Goal: Task Accomplishment & Management: Use online tool/utility

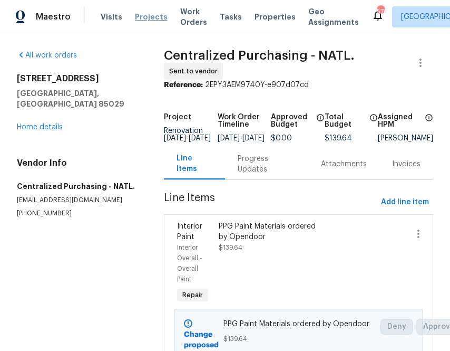
click at [137, 16] on span "Projects" at bounding box center [151, 17] width 33 height 11
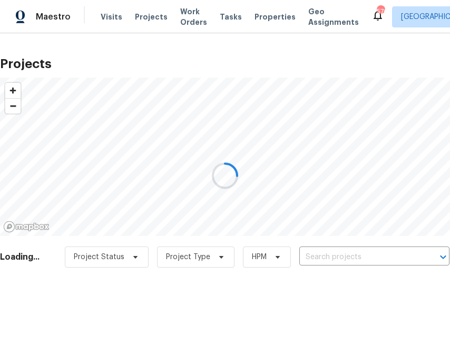
click at [327, 254] on div at bounding box center [225, 175] width 450 height 351
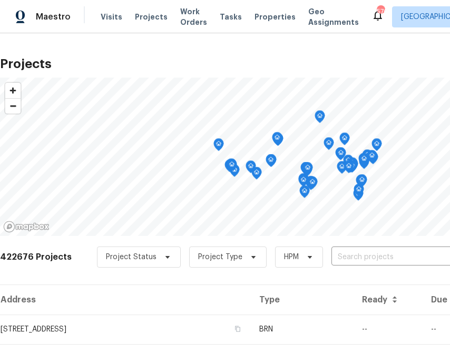
click at [332, 244] on div "422676 Projects Project Status Project Type HPM ​" at bounding box center [298, 263] width 596 height 42
click at [334, 252] on input "text" at bounding box center [392, 257] width 121 height 16
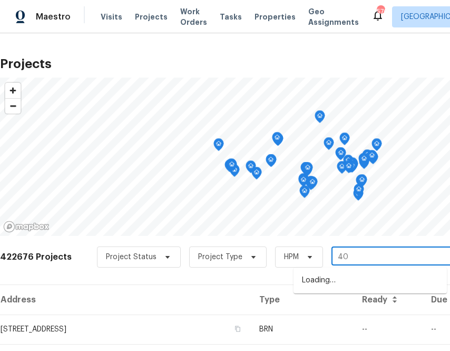
type input "4"
type input "509 brookwood"
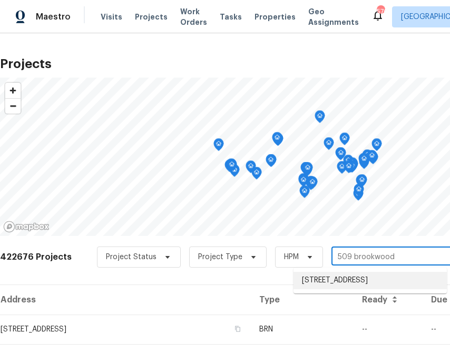
click at [352, 276] on li "[STREET_ADDRESS]" at bounding box center [370, 280] width 153 height 17
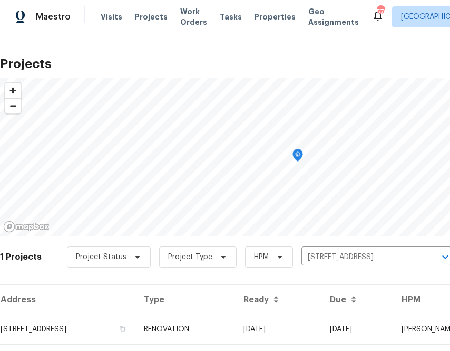
scroll to position [27, 0]
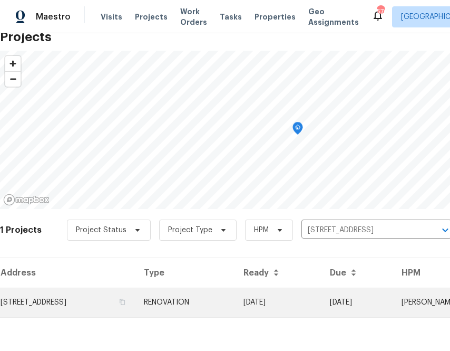
click at [111, 293] on td "[STREET_ADDRESS]" at bounding box center [68, 302] width 136 height 30
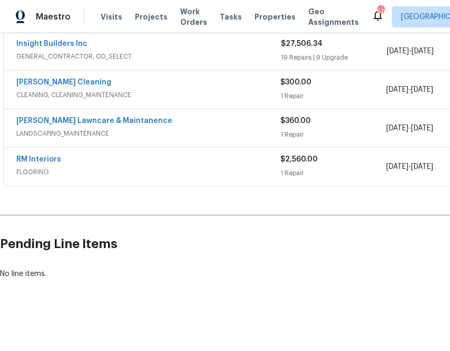
scroll to position [242, 146]
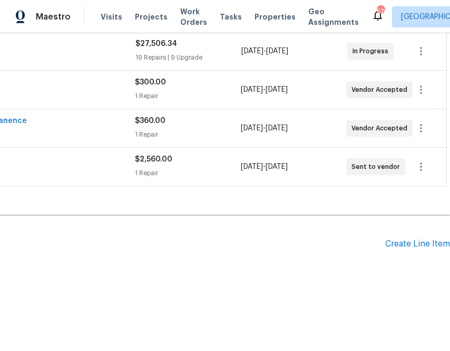
click at [408, 249] on div "Pending Line Items Create Line Item" at bounding box center [152, 243] width 596 height 49
click at [401, 246] on div "Create Line Item" at bounding box center [417, 244] width 65 height 10
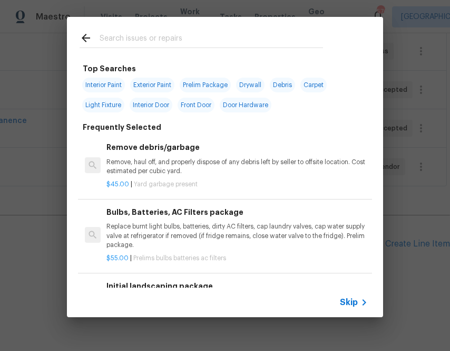
click at [362, 298] on icon at bounding box center [364, 302] width 13 height 13
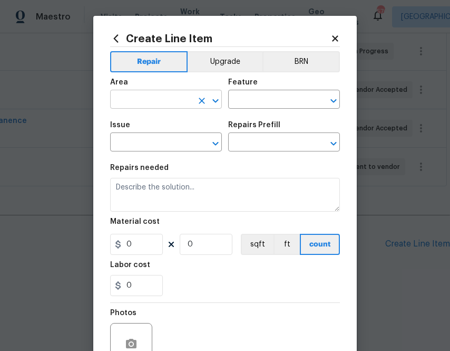
click at [148, 105] on input "text" at bounding box center [151, 100] width 82 height 16
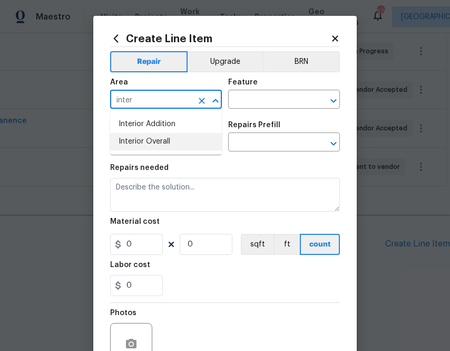
click at [159, 140] on li "Interior Overall" at bounding box center [166, 141] width 112 height 17
type input "Interior Overall"
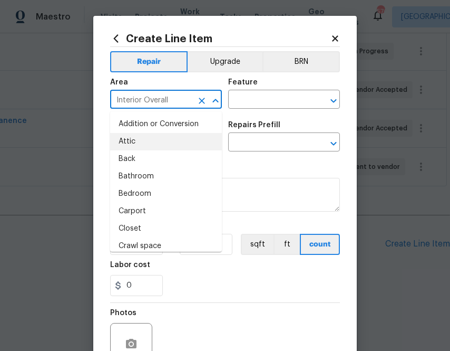
click at [261, 109] on div "Area Interior Overall ​ Feature ​" at bounding box center [225, 93] width 230 height 43
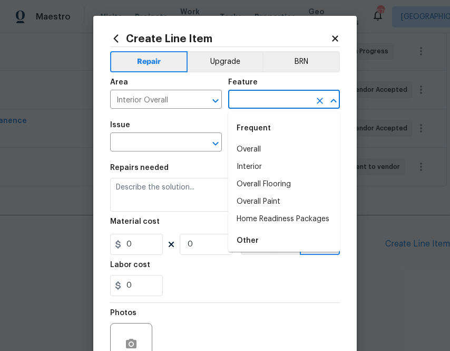
click at [261, 101] on input "text" at bounding box center [269, 100] width 82 height 16
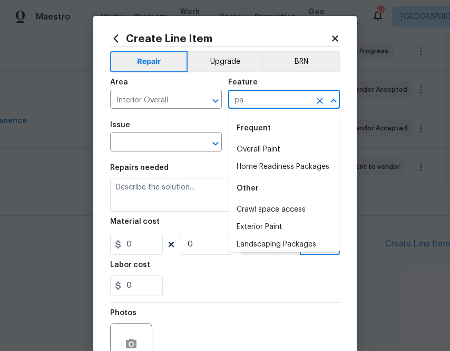
click at [275, 151] on li "Overall Paint" at bounding box center [284, 149] width 112 height 17
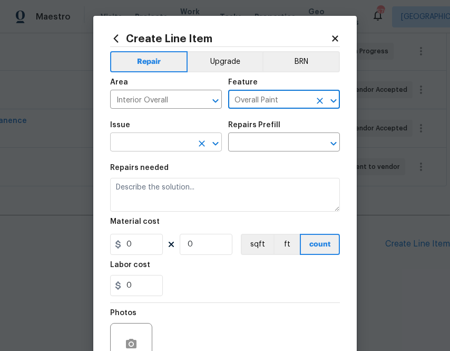
type input "Overall Paint"
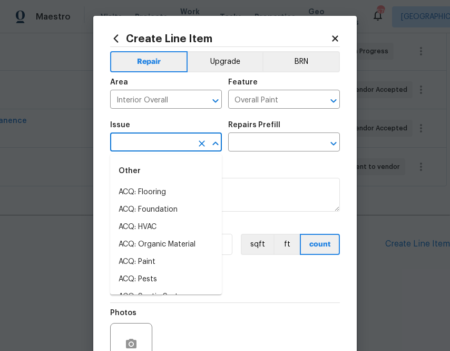
click at [178, 139] on input "text" at bounding box center [151, 143] width 82 height 16
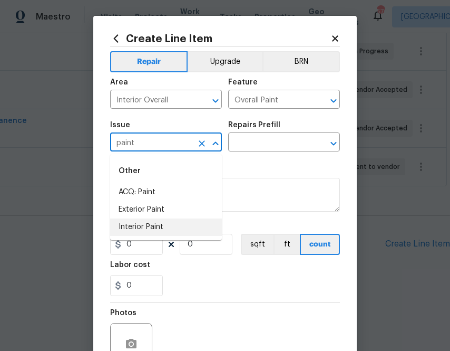
click at [158, 229] on li "Interior Paint" at bounding box center [166, 226] width 112 height 17
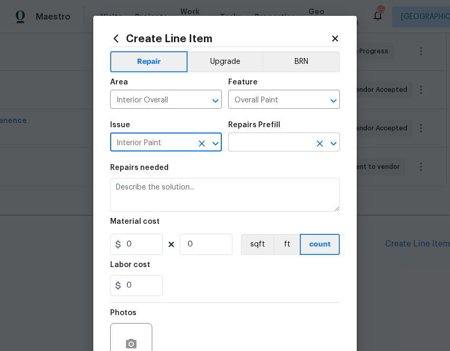
type input "Interior Paint"
click at [264, 147] on input "text" at bounding box center [269, 143] width 82 height 16
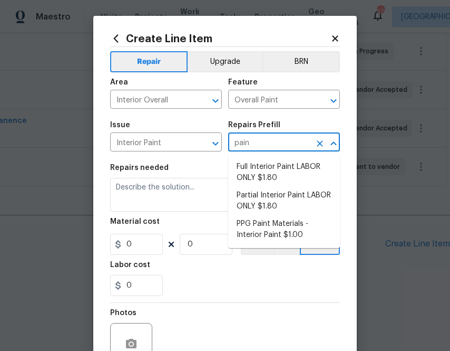
type input "paint"
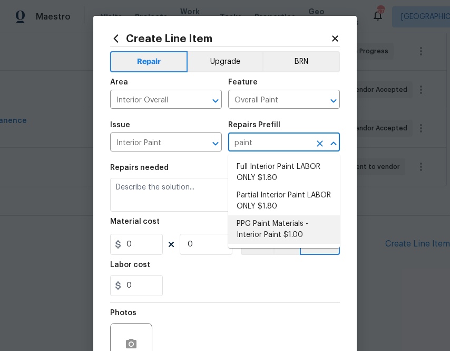
click at [281, 226] on li "PPG Paint Materials - Interior Paint $1.00" at bounding box center [284, 229] width 112 height 28
type input "PPG Paint Materials - Interior Paint $1.00"
type textarea "PPG Paint Materials ordered by Opendoor"
type input "1"
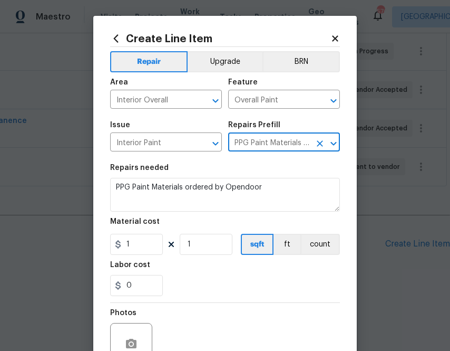
type input "PPG Paint Materials - Interior Paint $1.00"
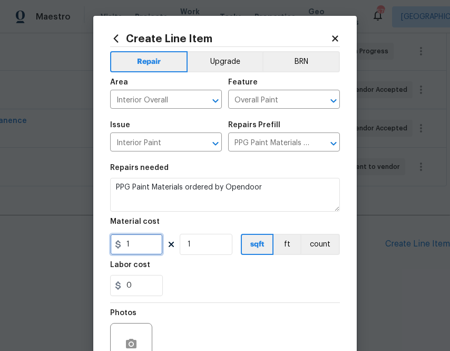
click at [142, 242] on input "1" at bounding box center [136, 244] width 53 height 21
paste input "323.3"
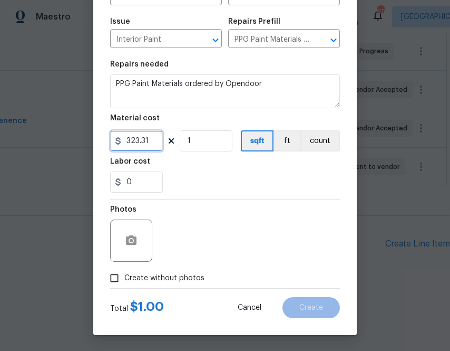
type input "323.31"
click at [167, 283] on span "Create without photos" at bounding box center [164, 278] width 80 height 11
click at [124, 283] on input "Create without photos" at bounding box center [114, 278] width 20 height 20
checkbox input "true"
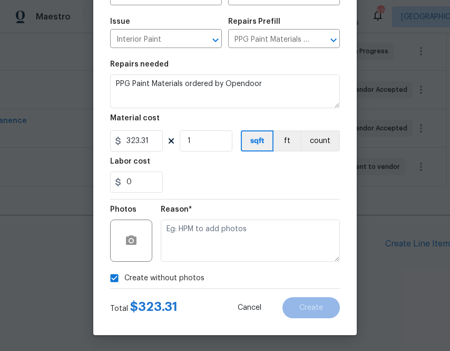
drag, startPoint x: 173, startPoint y: 270, endPoint x: 190, endPoint y: 262, distance: 18.6
click at [190, 262] on div "Reason*" at bounding box center [250, 233] width 179 height 69
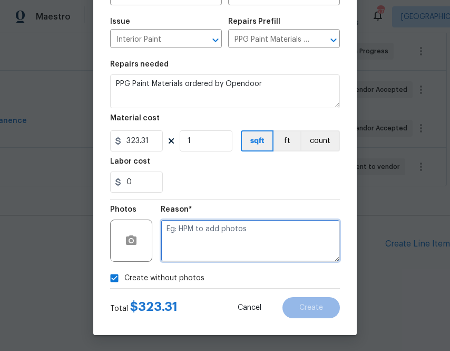
click at [198, 240] on textarea at bounding box center [250, 240] width 179 height 42
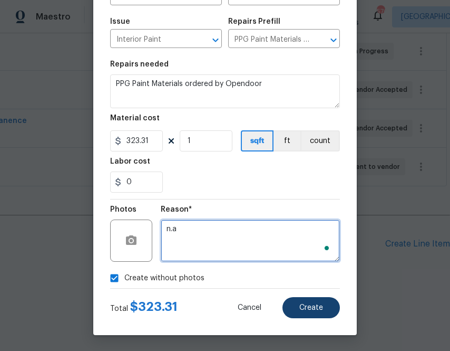
type textarea "n.a"
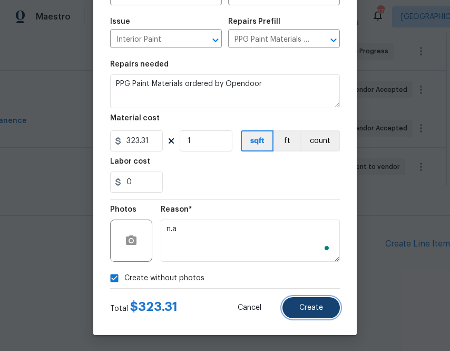
click at [312, 314] on button "Create" at bounding box center [311, 307] width 57 height 21
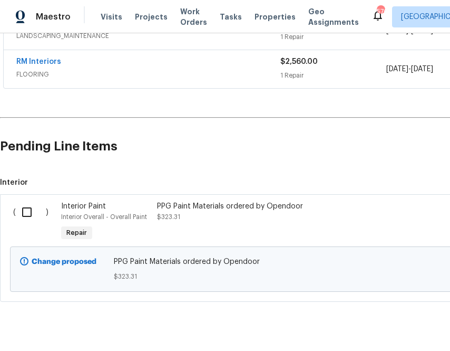
scroll to position [362, 0]
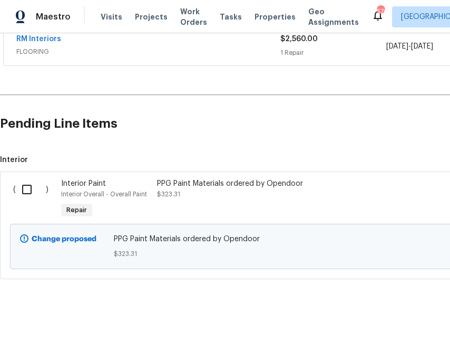
click at [30, 187] on input "checkbox" at bounding box center [31, 189] width 30 height 22
checkbox input "true"
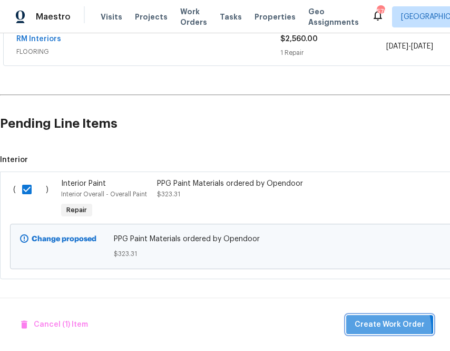
click at [375, 330] on span "Create Work Order" at bounding box center [390, 324] width 70 height 13
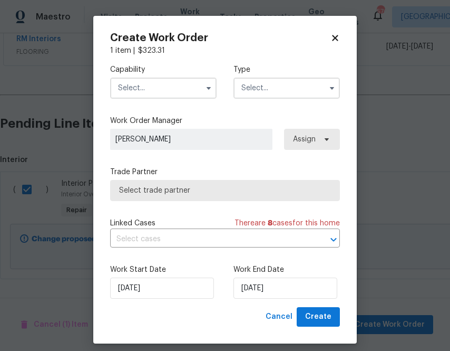
click at [156, 86] on input "text" at bounding box center [163, 88] width 107 height 21
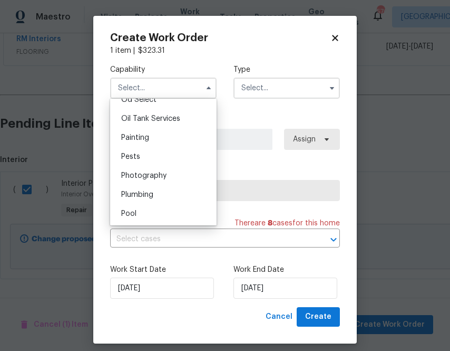
scroll to position [860, 0]
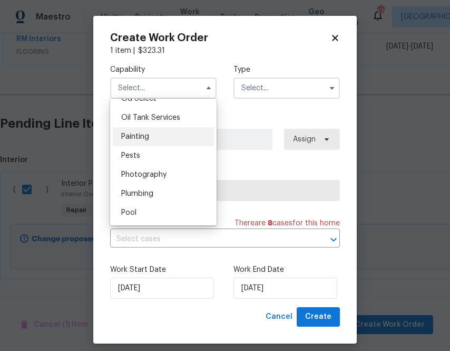
click at [177, 132] on div "Painting" at bounding box center [163, 136] width 101 height 19
type input "Painting"
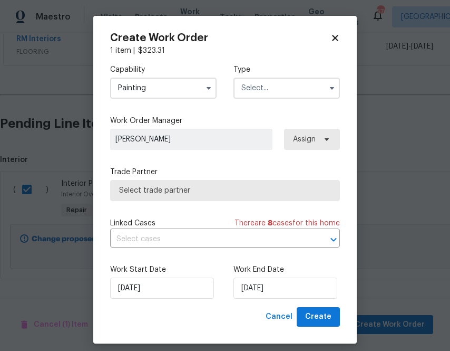
click at [269, 88] on input "text" at bounding box center [287, 88] width 107 height 21
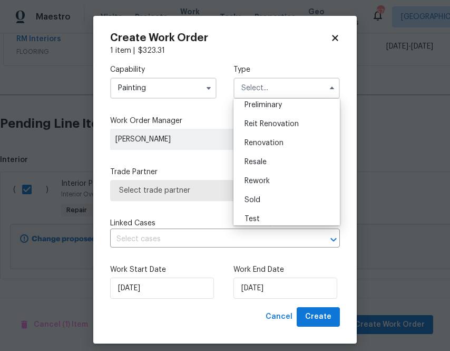
scroll to position [233, 0]
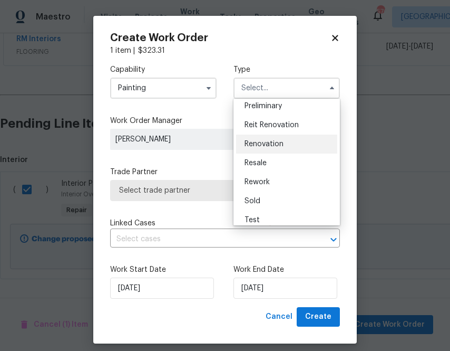
click at [265, 147] on span "Renovation" at bounding box center [264, 143] width 39 height 7
type input "Renovation"
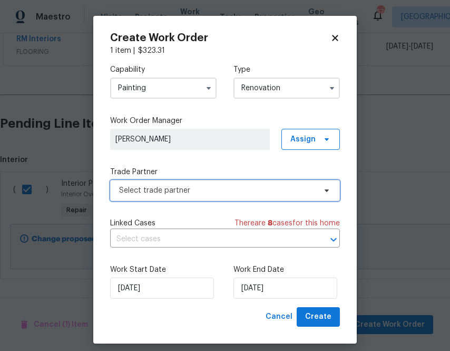
click at [205, 197] on span "Select trade partner" at bounding box center [225, 190] width 230 height 21
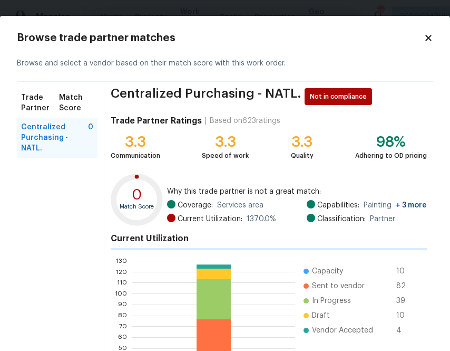
scroll to position [113, 0]
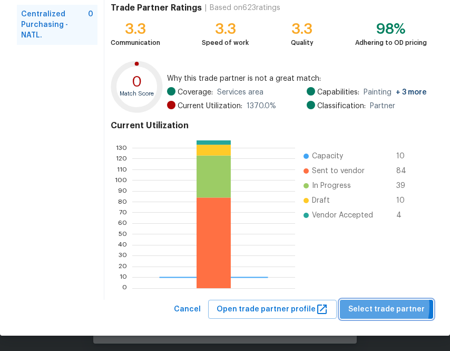
click at [370, 306] on span "Select trade partner" at bounding box center [387, 309] width 76 height 13
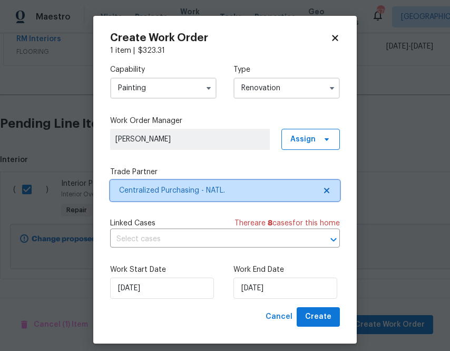
scroll to position [0, 0]
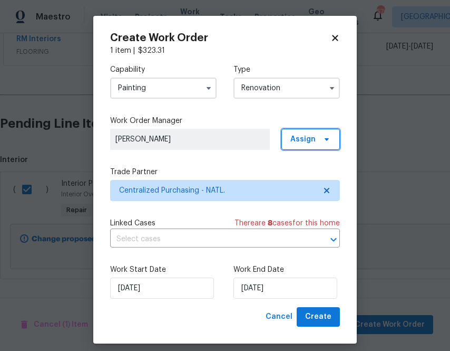
click at [335, 139] on span "Assign" at bounding box center [311, 139] width 59 height 21
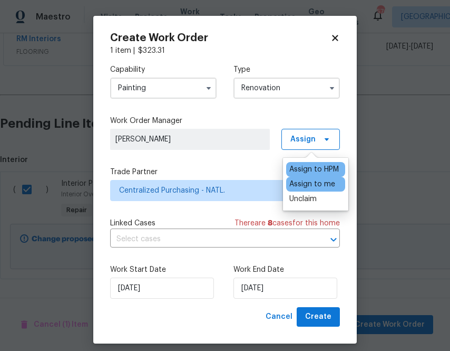
click at [308, 186] on div "Assign to me" at bounding box center [312, 184] width 46 height 11
click at [317, 323] on span "Create" at bounding box center [318, 316] width 26 height 13
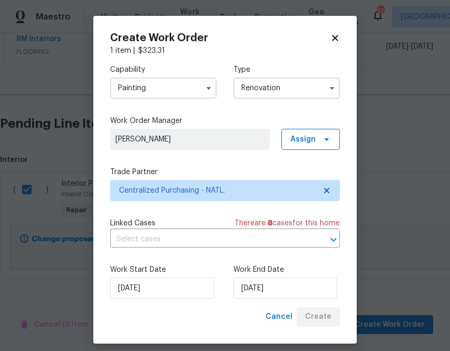
scroll to position [281, 0]
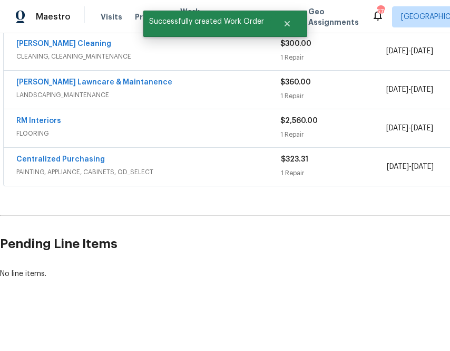
click at [85, 153] on div "Centralized Purchasing PAINTING, APPLIANCE, CABINETS, OD_SELECT $323.31 1 Repai…" at bounding box center [298, 167] width 588 height 38
click at [84, 159] on link "Centralized Purchasing" at bounding box center [60, 159] width 89 height 7
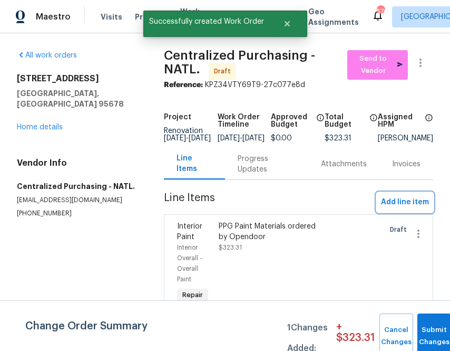
click at [397, 209] on span "Add line item" at bounding box center [405, 202] width 48 height 13
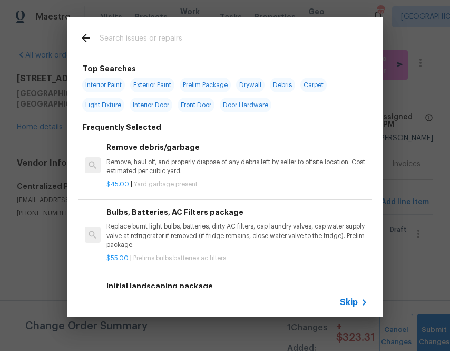
click at [354, 298] on span "Skip" at bounding box center [349, 302] width 18 height 11
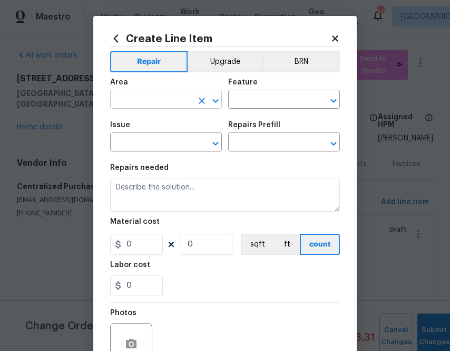
click at [154, 107] on input "text" at bounding box center [151, 100] width 82 height 16
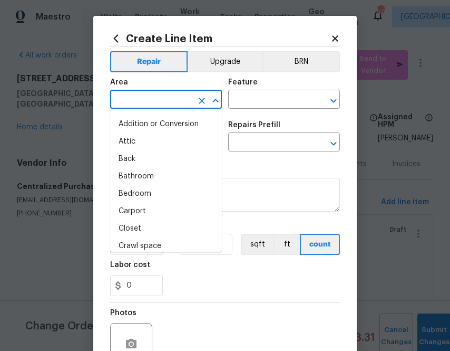
type input "w"
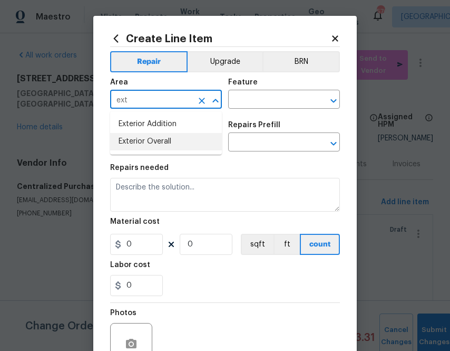
click at [177, 138] on li "Exterior Overall" at bounding box center [166, 141] width 112 height 17
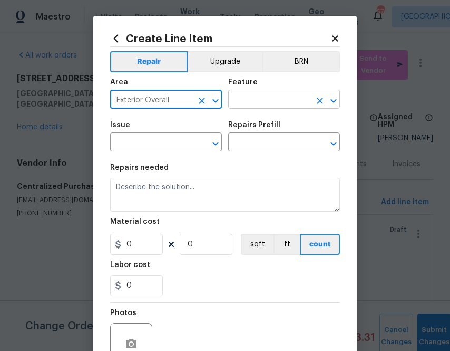
type input "Exterior Overall"
click at [296, 104] on input "text" at bounding box center [269, 100] width 82 height 16
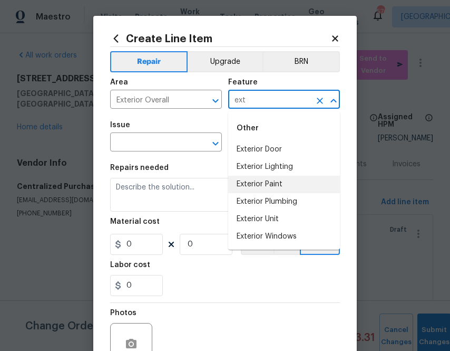
click at [294, 182] on li "Exterior Paint" at bounding box center [284, 184] width 112 height 17
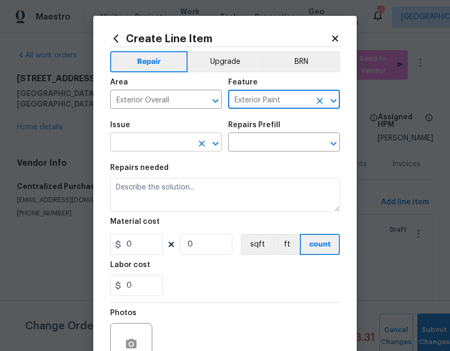
type input "Exterior Paint"
click at [173, 136] on input "text" at bounding box center [151, 143] width 82 height 16
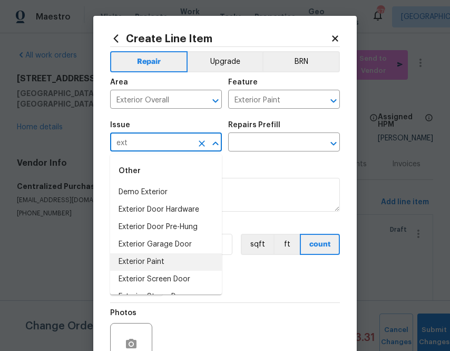
click at [161, 256] on li "Exterior Paint" at bounding box center [166, 261] width 112 height 17
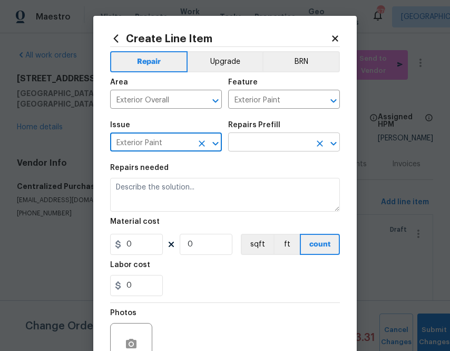
type input "Exterior Paint"
click at [279, 142] on input "text" at bounding box center [269, 143] width 82 height 16
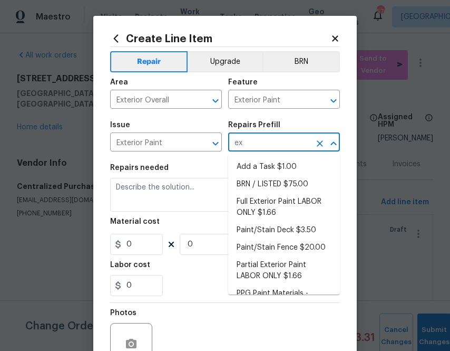
type input "ext"
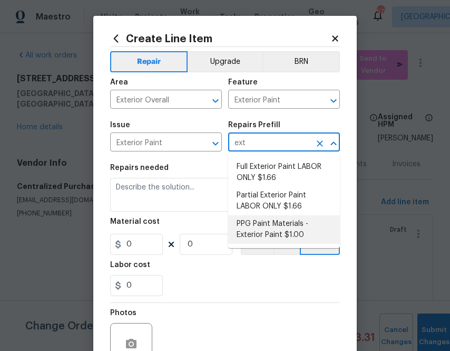
click at [256, 232] on li "PPG Paint Materials - Exterior Paint $1.00" at bounding box center [284, 229] width 112 height 28
type input "Overall Paint"
type textarea "PPG Paint Materials ordered by Opendoor"
type input "1"
type input "PPG Paint Materials - Exterior Paint $1.00"
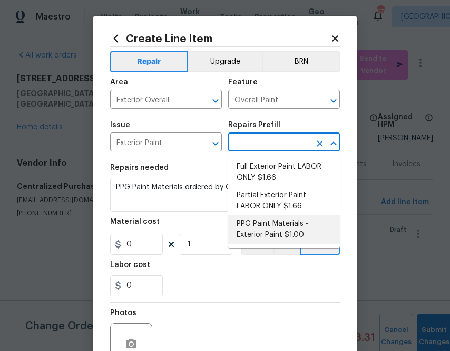
type input "1"
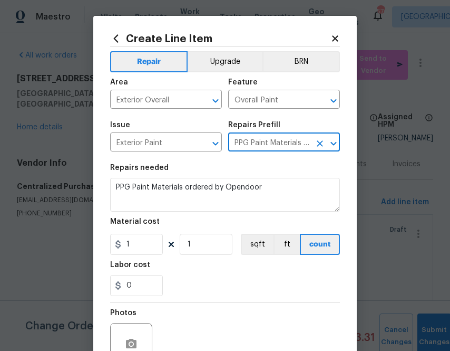
type input "PPG Paint Materials - Exterior Paint $1.00"
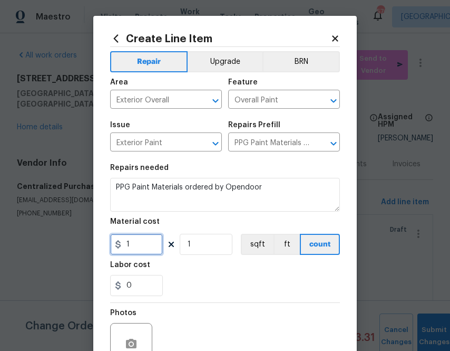
click at [138, 251] on input "1" at bounding box center [136, 244] width 53 height 21
paste input "-595.7"
click at [130, 246] on input "-595.7" at bounding box center [136, 244] width 53 height 21
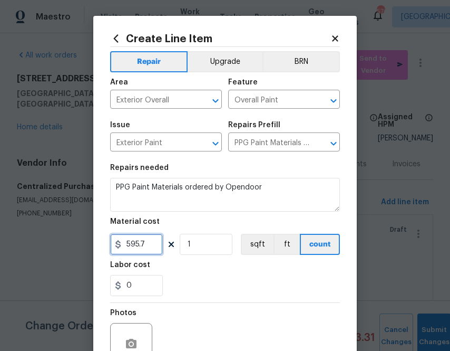
type input "595.7"
click at [200, 270] on div "Labor cost" at bounding box center [225, 268] width 230 height 14
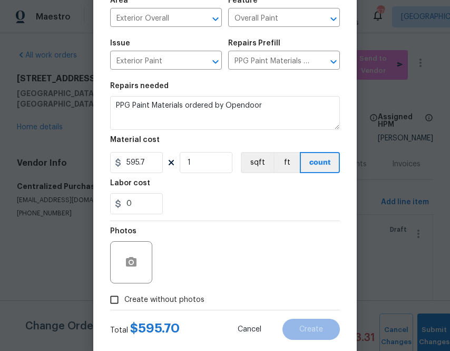
scroll to position [104, 0]
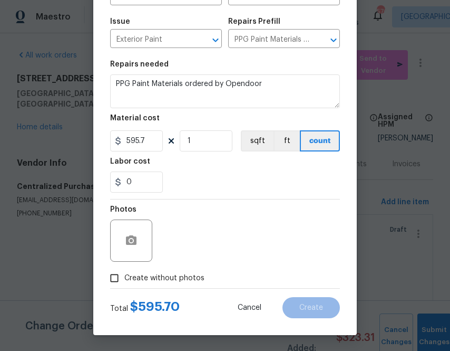
drag, startPoint x: 150, startPoint y: 269, endPoint x: 157, endPoint y: 269, distance: 6.9
click at [150, 269] on label "Create without photos" at bounding box center [154, 278] width 100 height 20
click at [124, 269] on input "Create without photos" at bounding box center [114, 278] width 20 height 20
checkbox input "true"
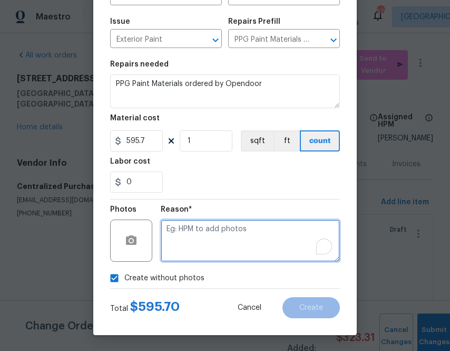
click at [194, 254] on textarea "To enrich screen reader interactions, please activate Accessibility in Grammarl…" at bounding box center [250, 240] width 179 height 42
type textarea "m"
type textarea "n"
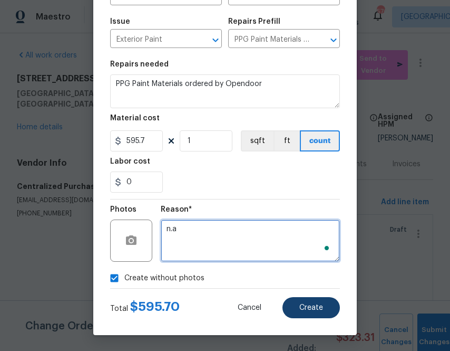
type textarea "n.a"
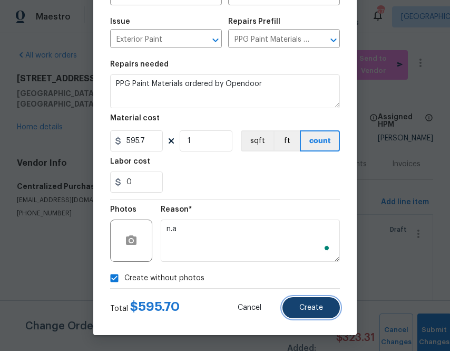
click at [330, 297] on button "Create" at bounding box center [311, 307] width 57 height 21
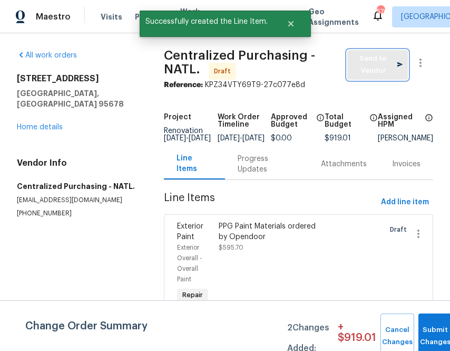
click at [377, 60] on span "Send to Vendor" at bounding box center [378, 65] width 50 height 24
